Goal: Information Seeking & Learning: Find contact information

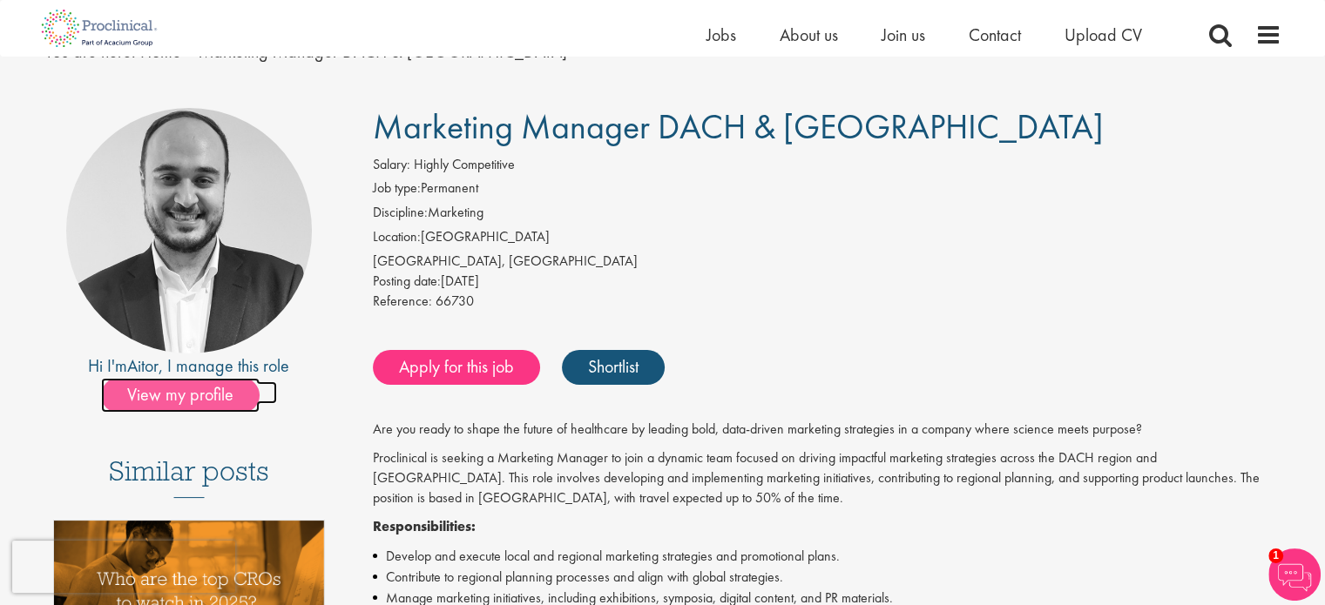
click at [199, 403] on span "View my profile" at bounding box center [180, 395] width 159 height 35
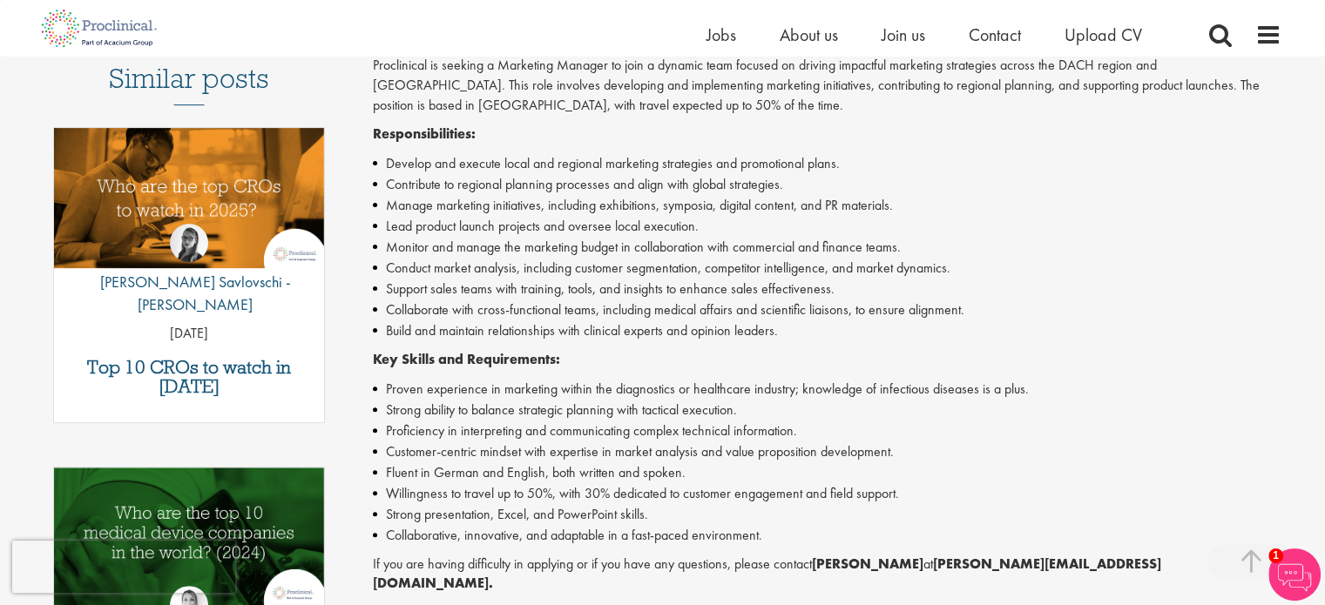
scroll to position [523, 0]
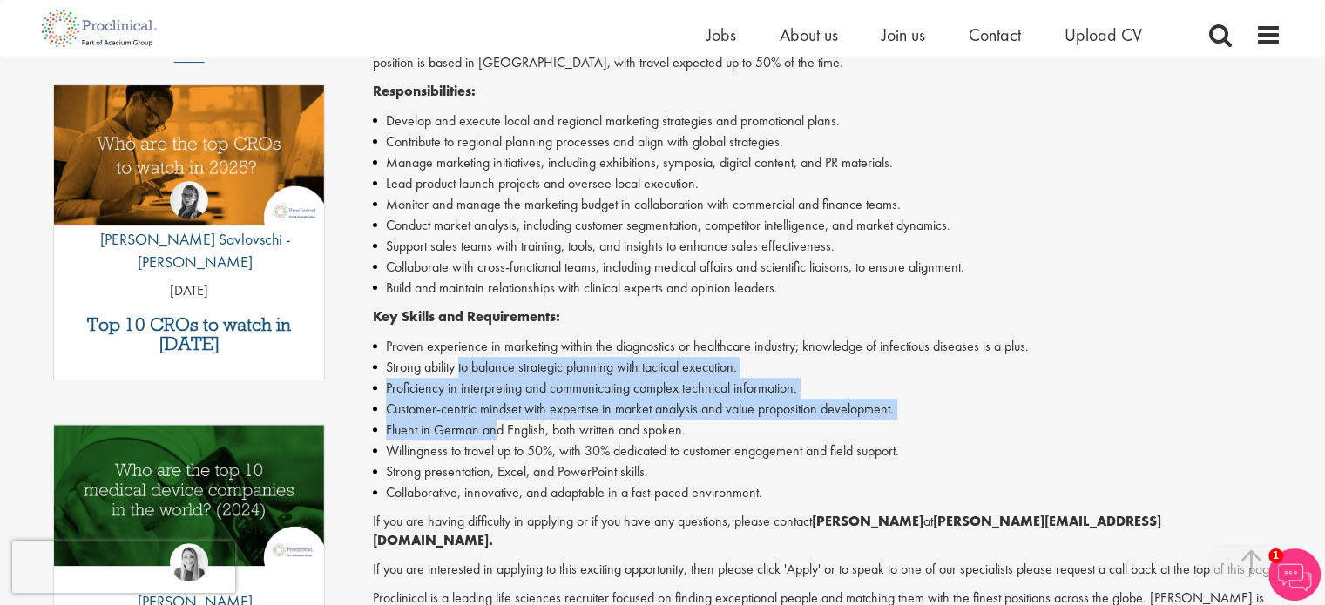
drag, startPoint x: 459, startPoint y: 358, endPoint x: 496, endPoint y: 431, distance: 82.2
click at [496, 431] on ul "Proven experience in marketing within the diagnostics or healthcare industry; k…" at bounding box center [827, 419] width 908 height 167
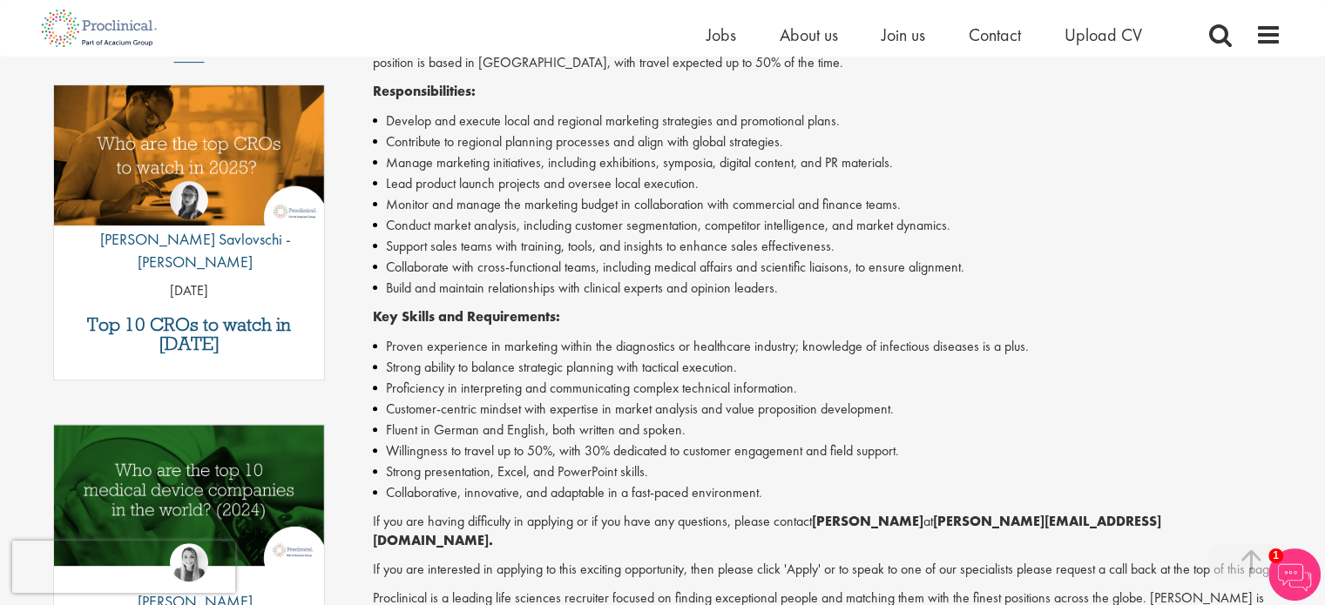
drag, startPoint x: 716, startPoint y: 428, endPoint x: 714, endPoint y: 394, distance: 34.0
click at [716, 427] on li "Fluent in German and English, both written and spoken." at bounding box center [827, 430] width 908 height 21
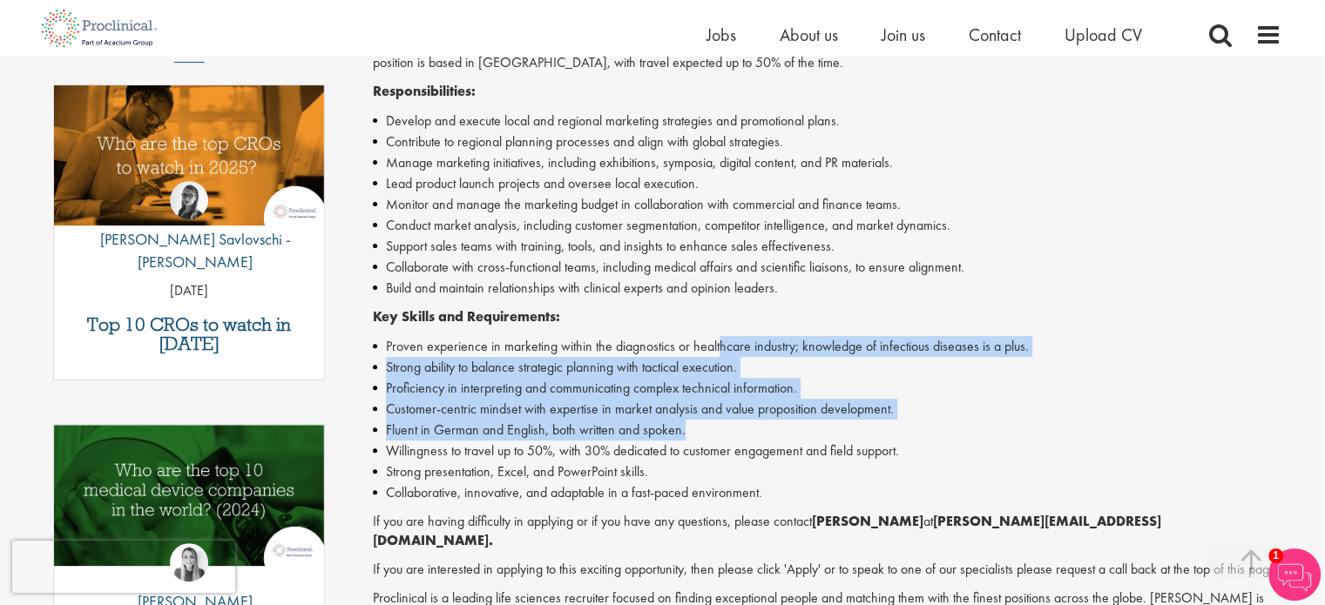
drag, startPoint x: 716, startPoint y: 328, endPoint x: 728, endPoint y: 431, distance: 103.5
click at [730, 432] on div "Are you ready to shape the future of healthcare by leading bold, data-driven ma…" at bounding box center [827, 330] width 908 height 692
click at [551, 410] on li "Customer-centric mindset with expertise in market analysis and value propositio…" at bounding box center [827, 409] width 908 height 21
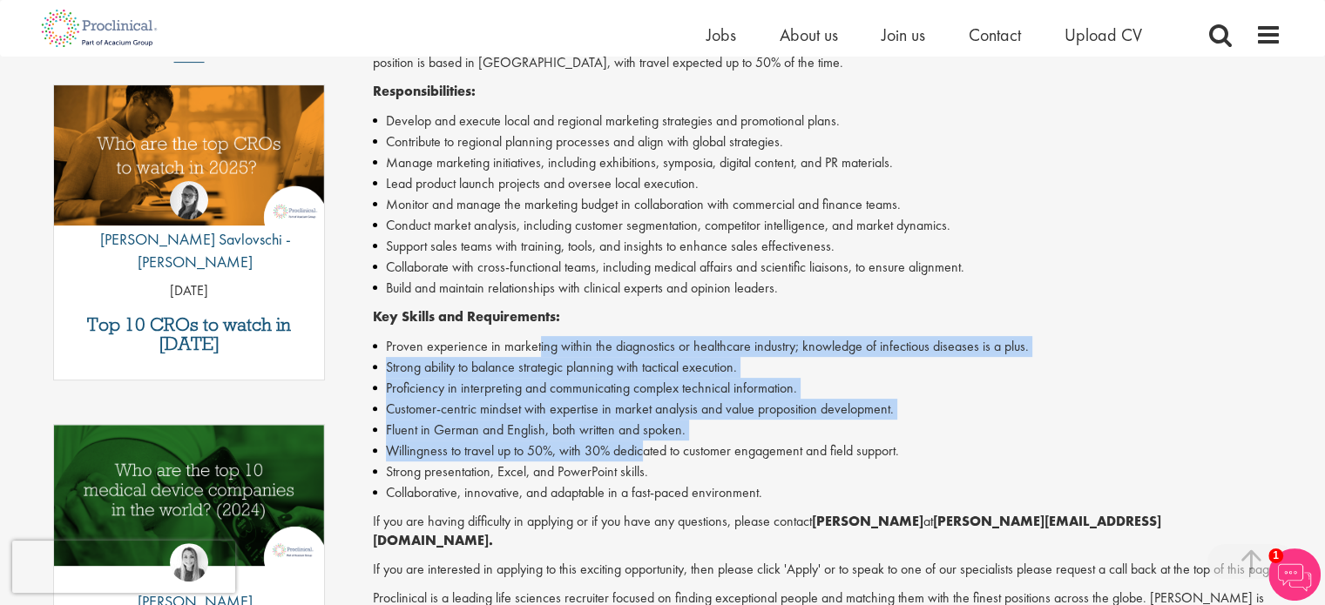
drag, startPoint x: 538, startPoint y: 344, endPoint x: 648, endPoint y: 461, distance: 160.2
click at [648, 461] on ul "Proven experience in marketing within the diagnostics or healthcare industry; k…" at bounding box center [827, 419] width 908 height 167
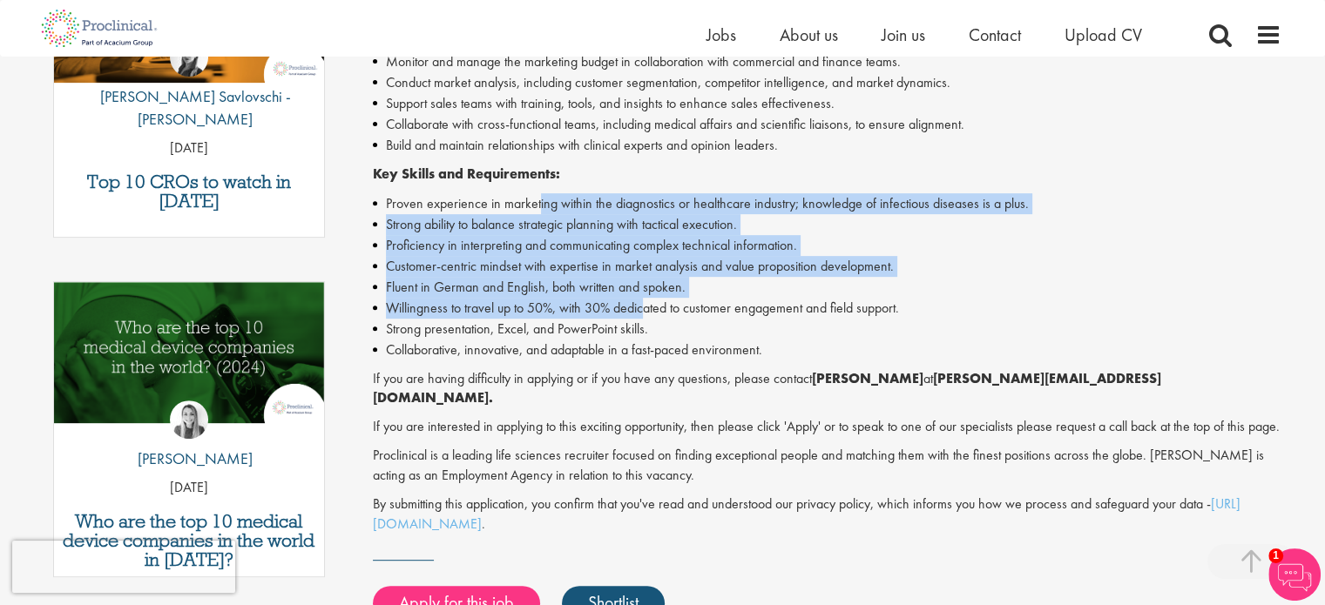
scroll to position [697, 0]
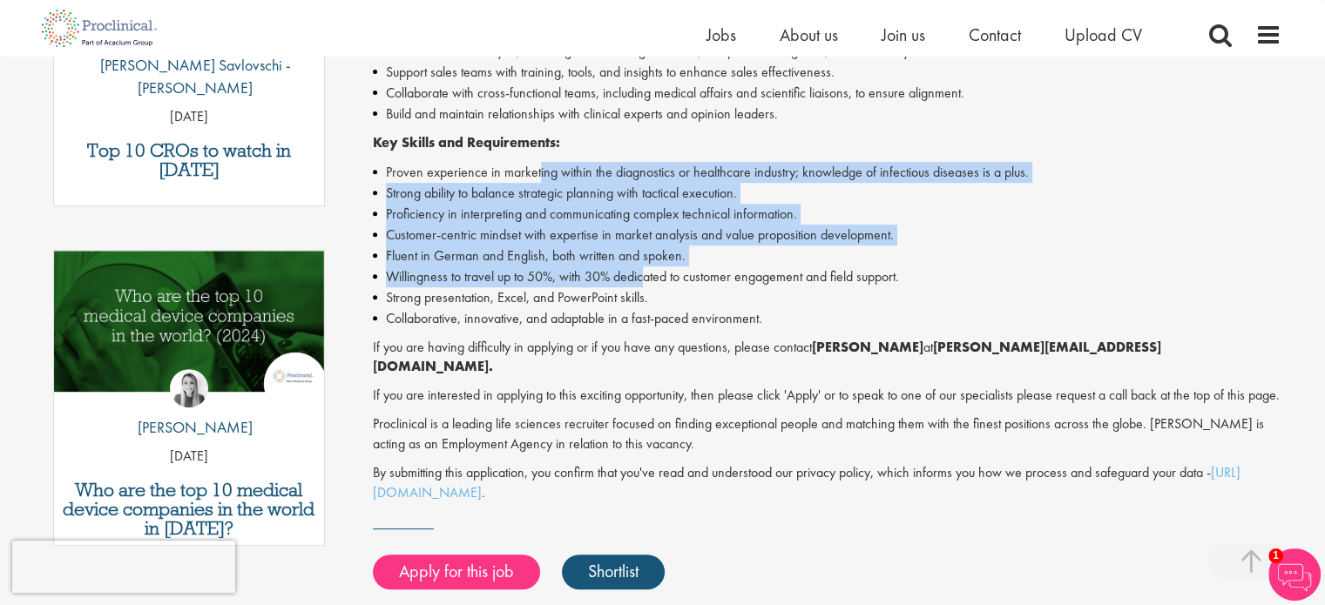
click at [455, 284] on li "Willingness to travel up to 50%, with 30% dedicated to customer engagement and …" at bounding box center [827, 276] width 908 height 21
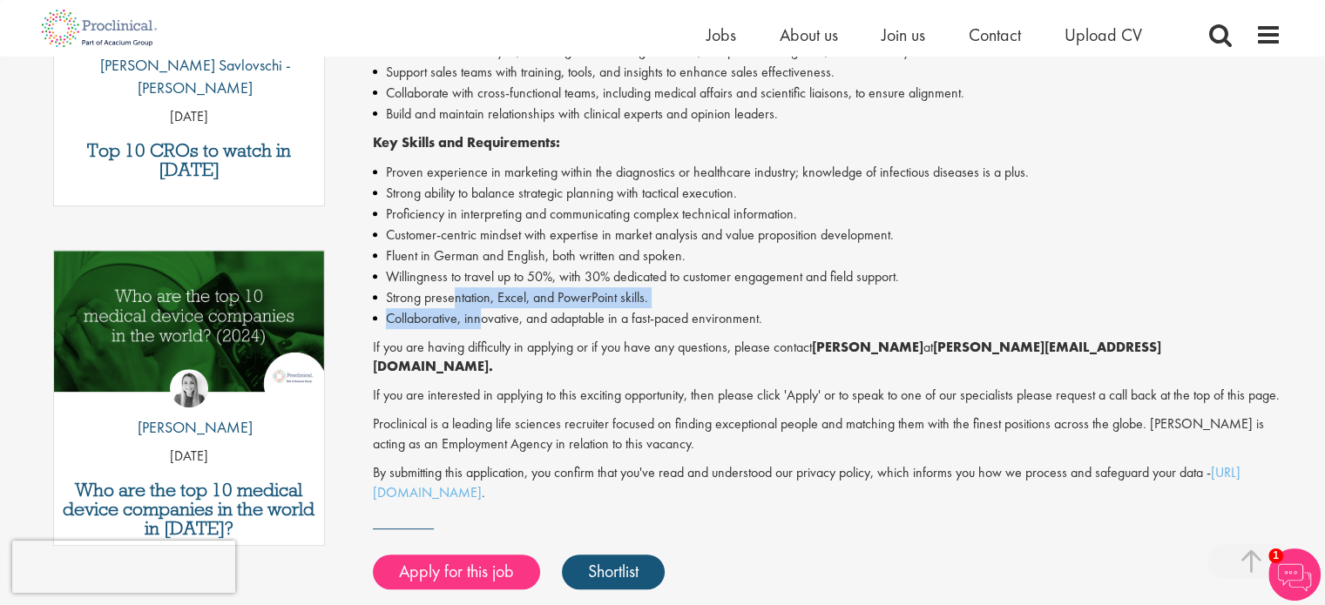
drag, startPoint x: 454, startPoint y: 302, endPoint x: 482, endPoint y: 327, distance: 37.7
click at [482, 327] on ul "Proven experience in marketing within the diagnostics or healthcare industry; k…" at bounding box center [827, 245] width 908 height 167
click at [550, 386] on p "If you are interested in applying to this exciting opportunity, then please cli…" at bounding box center [827, 396] width 908 height 20
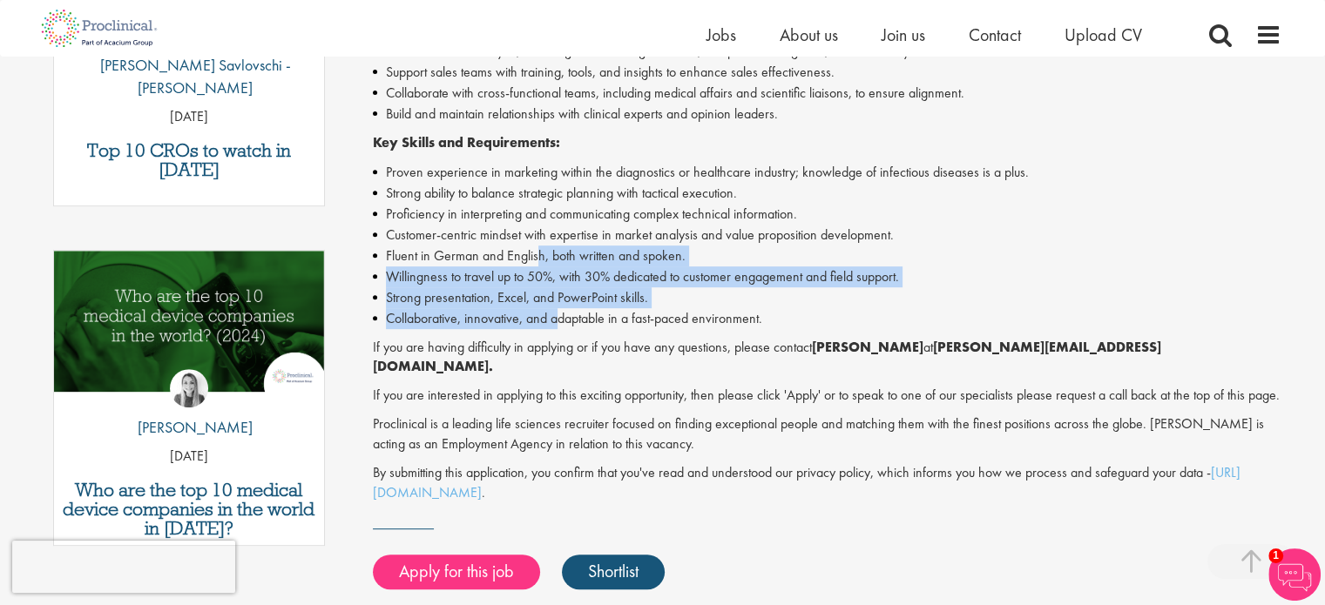
drag, startPoint x: 536, startPoint y: 257, endPoint x: 558, endPoint y: 312, distance: 59.0
click at [558, 312] on ul "Proven experience in marketing within the diagnostics or healthcare industry; k…" at bounding box center [827, 245] width 908 height 167
click at [506, 291] on li "Strong presentation, Excel, and PowerPoint skills." at bounding box center [827, 297] width 908 height 21
drag, startPoint x: 505, startPoint y: 247, endPoint x: 543, endPoint y: 319, distance: 81.0
click at [543, 319] on ul "Proven experience in marketing within the diagnostics or healthcare industry; k…" at bounding box center [827, 245] width 908 height 167
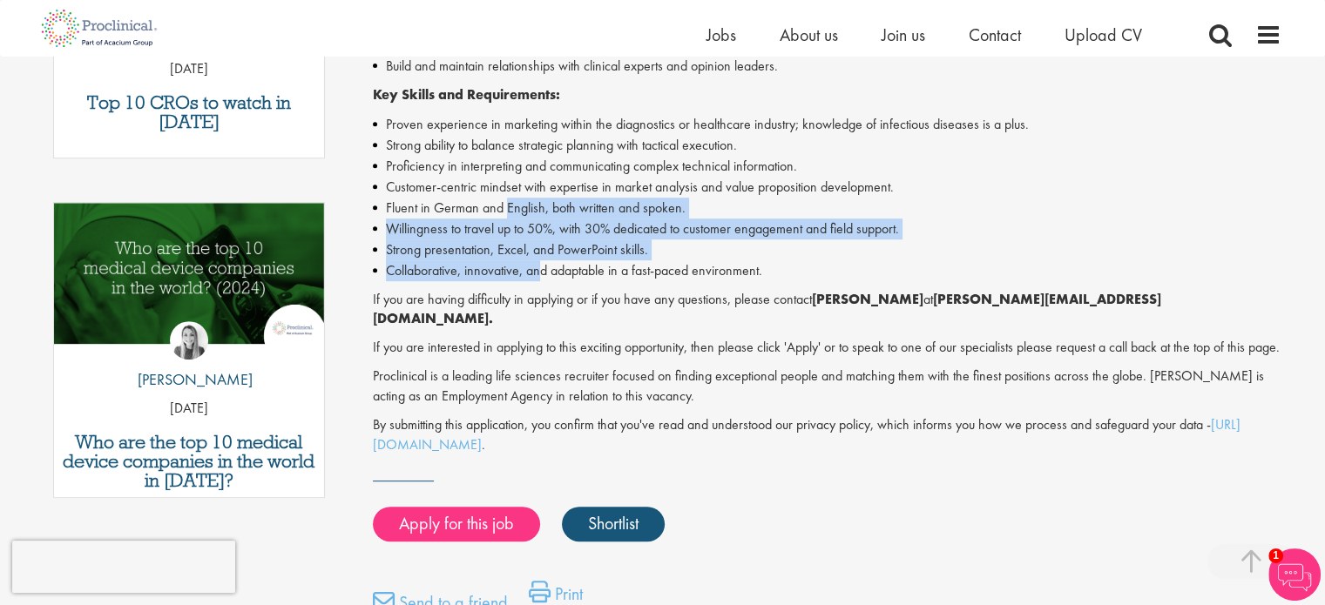
scroll to position [784, 0]
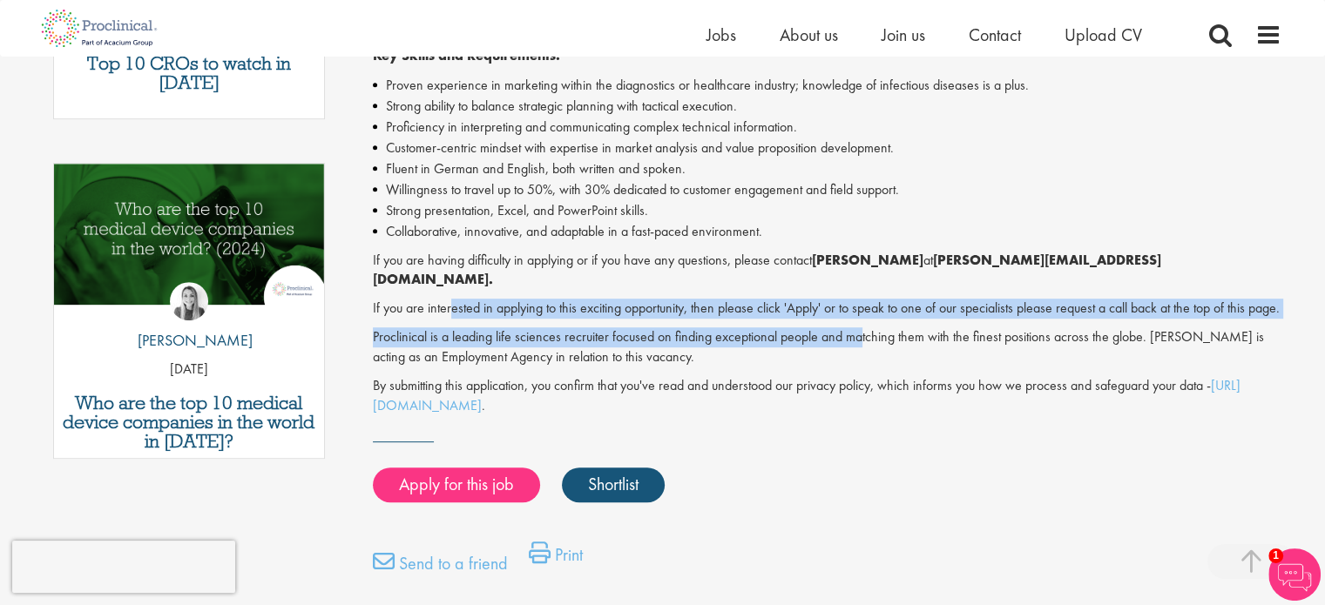
drag, startPoint x: 449, startPoint y: 287, endPoint x: 861, endPoint y: 320, distance: 414.2
click at [861, 320] on div "Are you ready to shape the future of healthcare by leading bold, data-driven ma…" at bounding box center [827, 69] width 908 height 692
click at [857, 299] on p "If you are interested in applying to this exciting opportunity, then please cli…" at bounding box center [827, 309] width 908 height 20
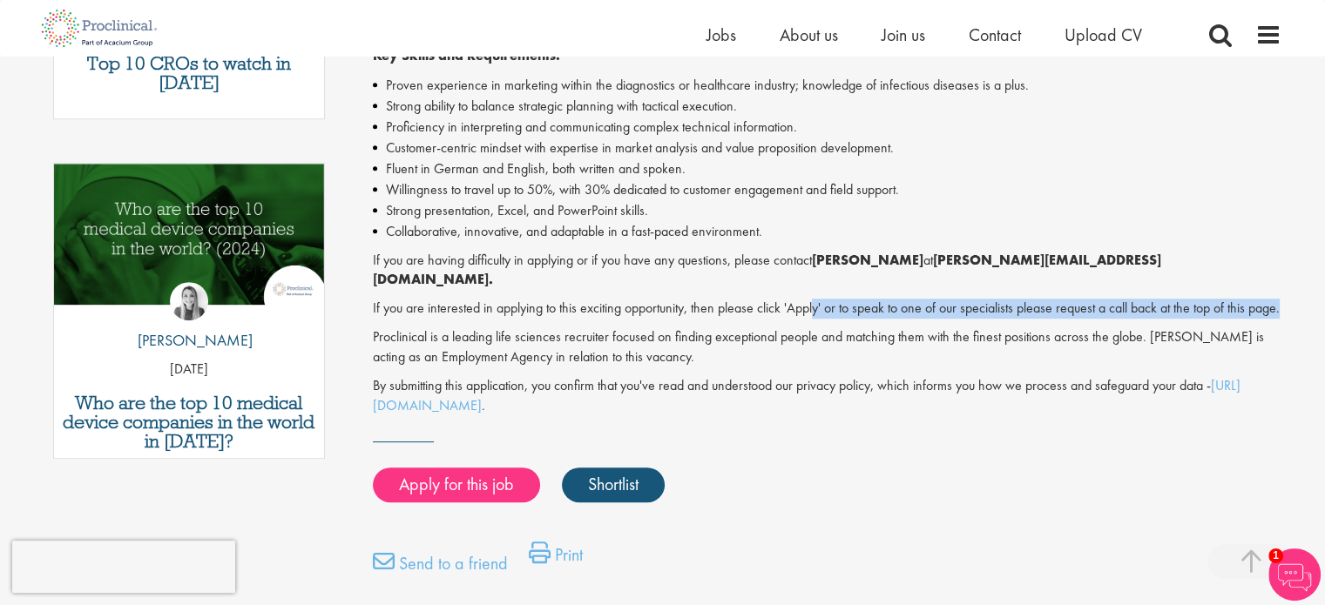
drag, startPoint x: 815, startPoint y: 283, endPoint x: 1000, endPoint y: 310, distance: 186.6
click at [1000, 310] on p "If you are interested in applying to this exciting opportunity, then please cli…" at bounding box center [827, 309] width 908 height 20
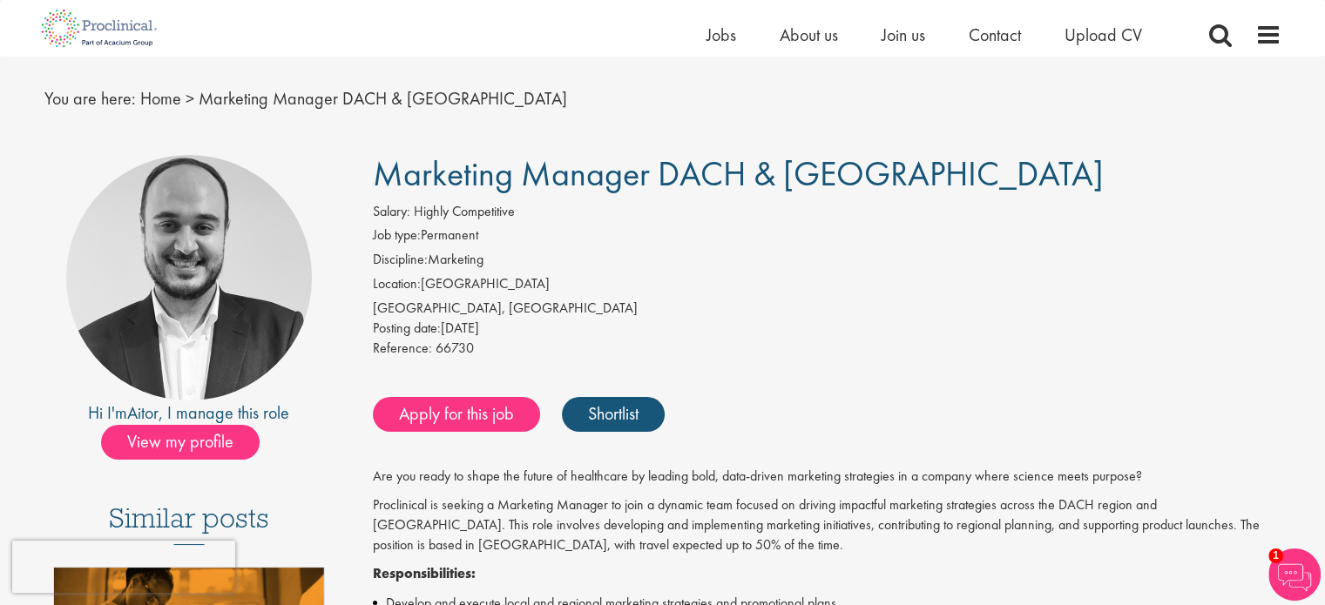
scroll to position [0, 0]
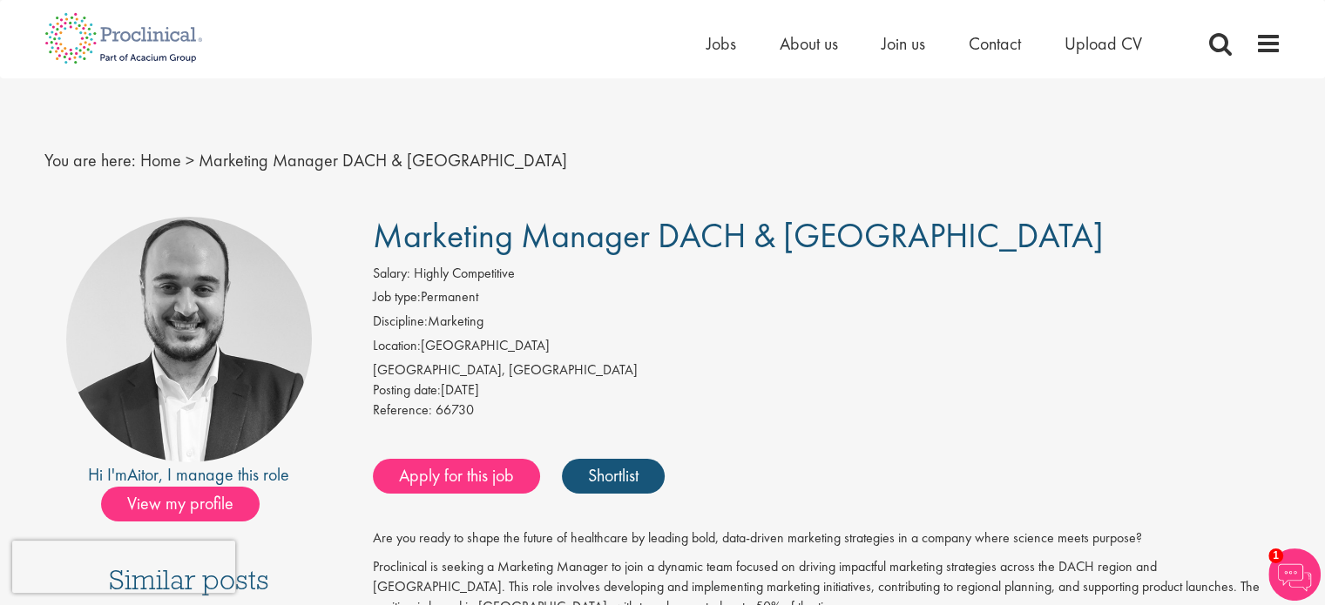
click at [487, 237] on span "Marketing Manager DACH & [GEOGRAPHIC_DATA]" at bounding box center [738, 235] width 731 height 44
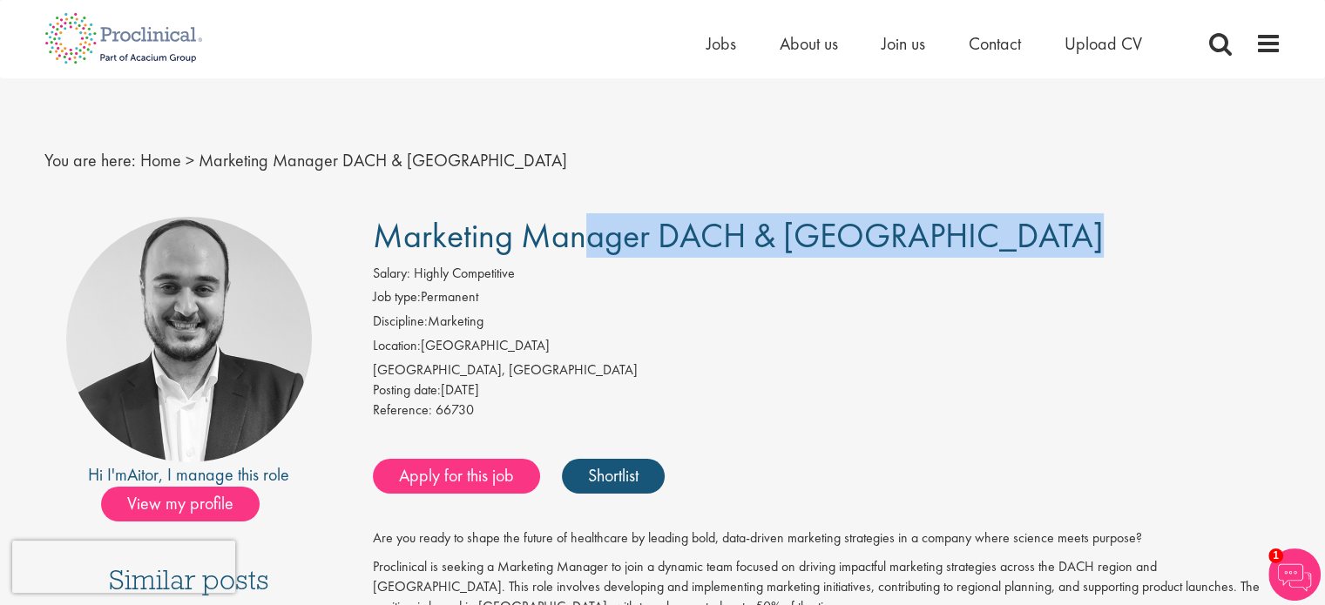
click at [486, 237] on span "Marketing Manager DACH & [GEOGRAPHIC_DATA]" at bounding box center [738, 235] width 731 height 44
copy div "Marketing Manager DACH & [GEOGRAPHIC_DATA]"
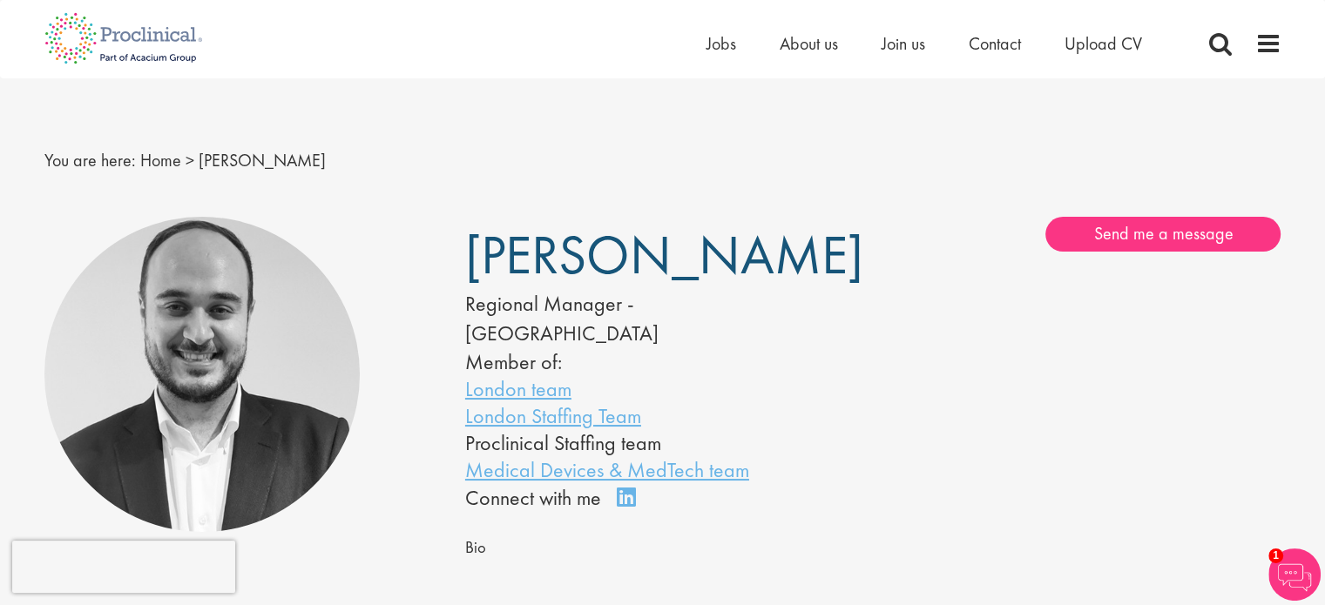
drag, startPoint x: 221, startPoint y: 358, endPoint x: 248, endPoint y: 348, distance: 28.6
click at [221, 359] on img at bounding box center [202, 375] width 316 height 316
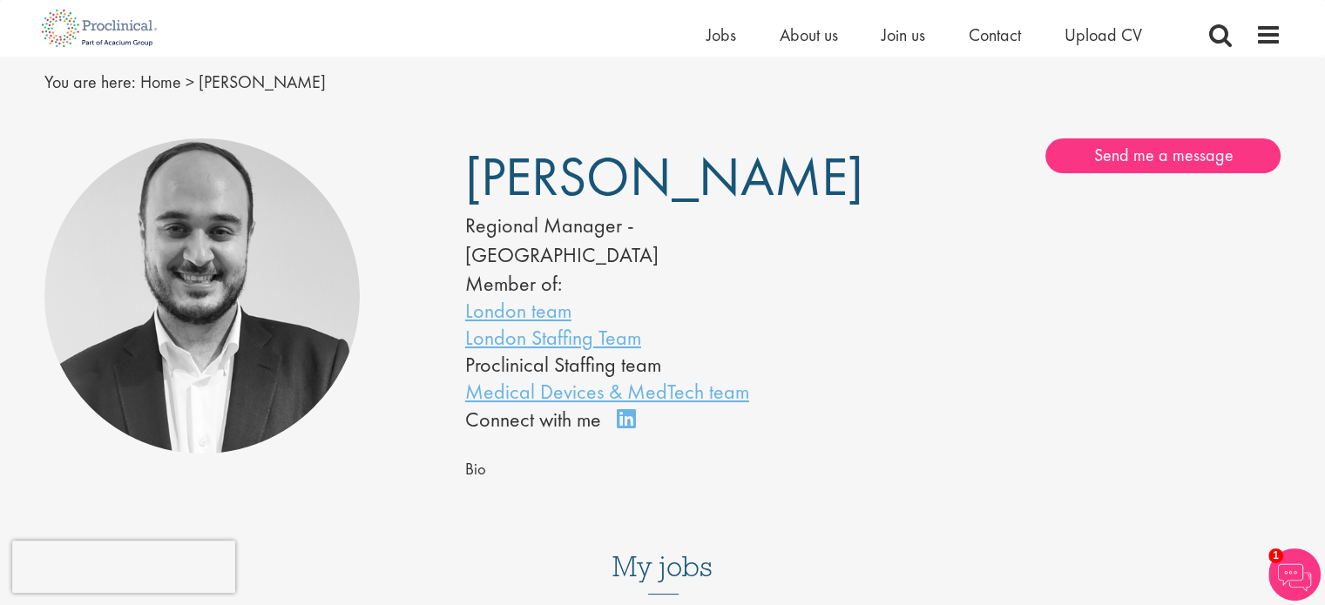
scroll to position [87, 0]
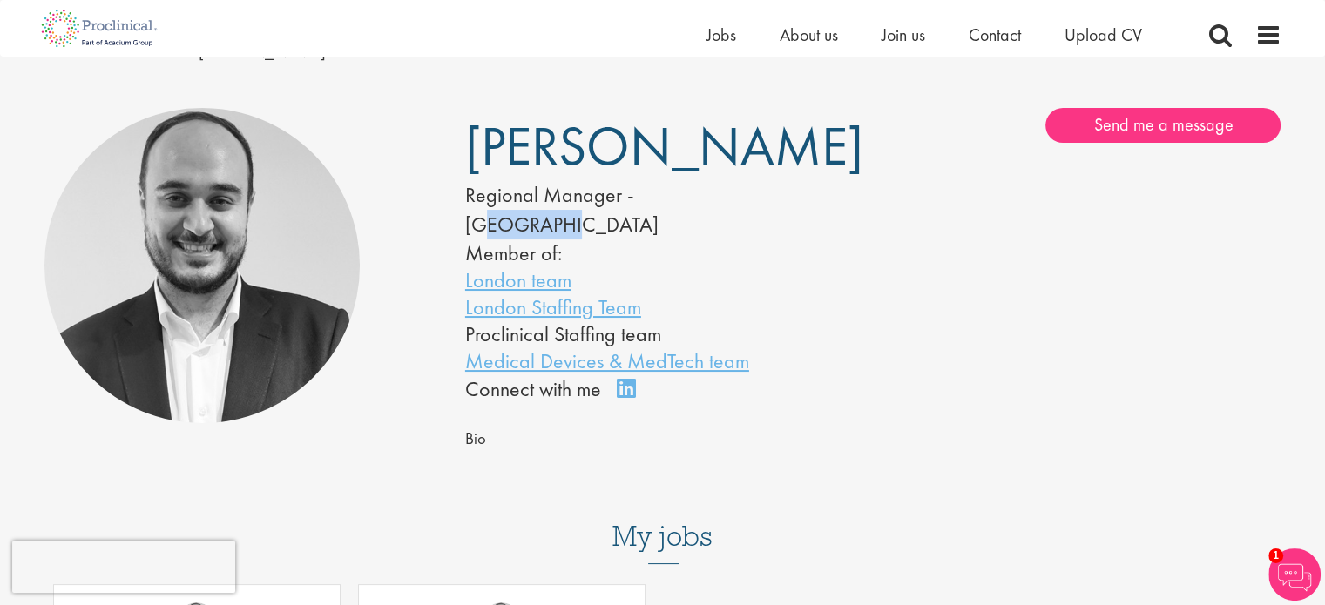
drag, startPoint x: 661, startPoint y: 185, endPoint x: 723, endPoint y: 197, distance: 63.0
click at [723, 197] on div "Regional Manager - [GEOGRAPHIC_DATA]" at bounding box center [642, 210] width 355 height 60
click at [585, 172] on span "[PERSON_NAME]" at bounding box center [664, 146] width 398 height 70
click at [536, 157] on span "[PERSON_NAME]" at bounding box center [664, 146] width 398 height 70
click at [620, 396] on link "Connect on LinkedIn" at bounding box center [632, 396] width 30 height 0
